Goal: Task Accomplishment & Management: Use online tool/utility

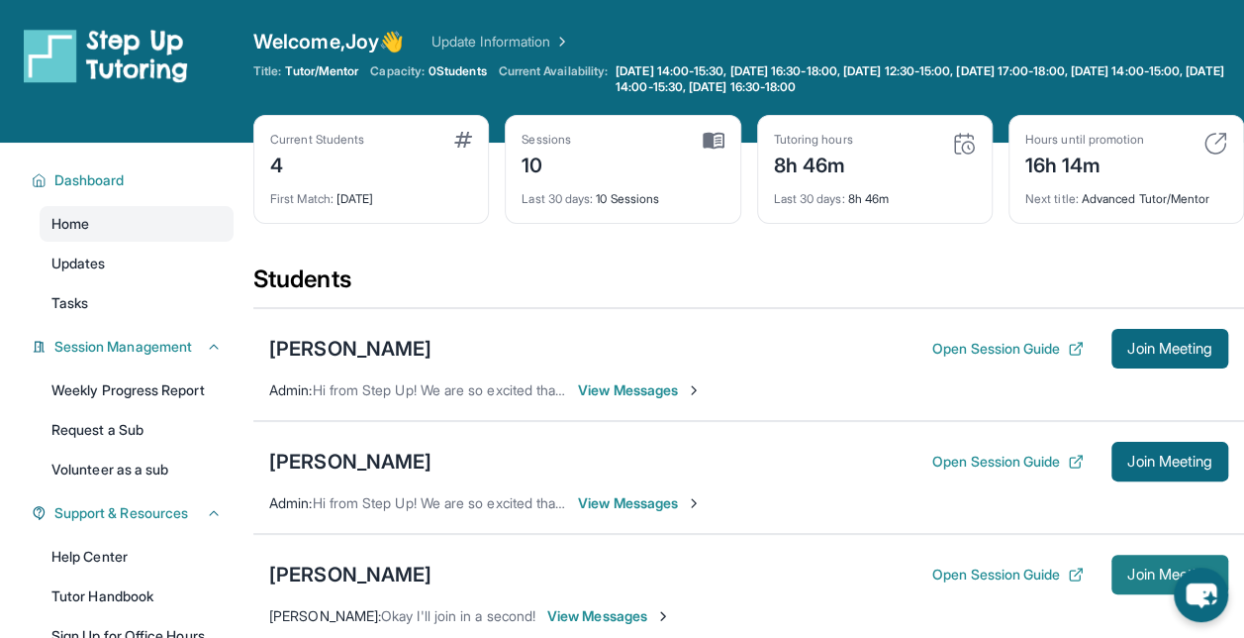
click at [1144, 568] on span "Join Meeting" at bounding box center [1170, 574] width 85 height 12
